Goal: Task Accomplishment & Management: Complete application form

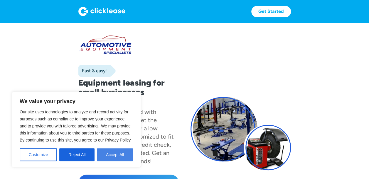
click at [110, 156] on button "Accept All" at bounding box center [115, 155] width 36 height 13
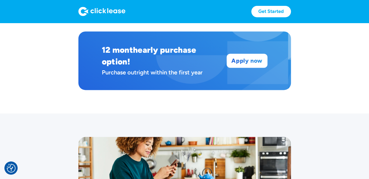
scroll to position [399, 0]
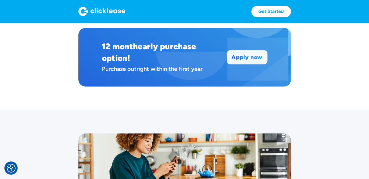
click at [247, 53] on link "Apply now" at bounding box center [247, 58] width 40 height 14
